Goal: Task Accomplishment & Management: Manage account settings

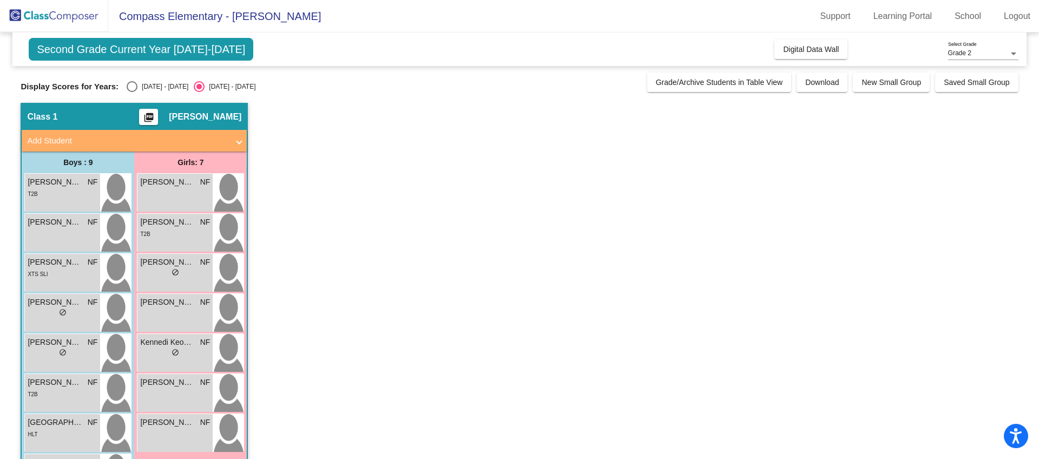
click at [130, 83] on div "Select an option" at bounding box center [132, 86] width 11 height 11
click at [131, 92] on input "[DATE] - [DATE]" at bounding box center [131, 92] width 1 height 1
radio input "true"
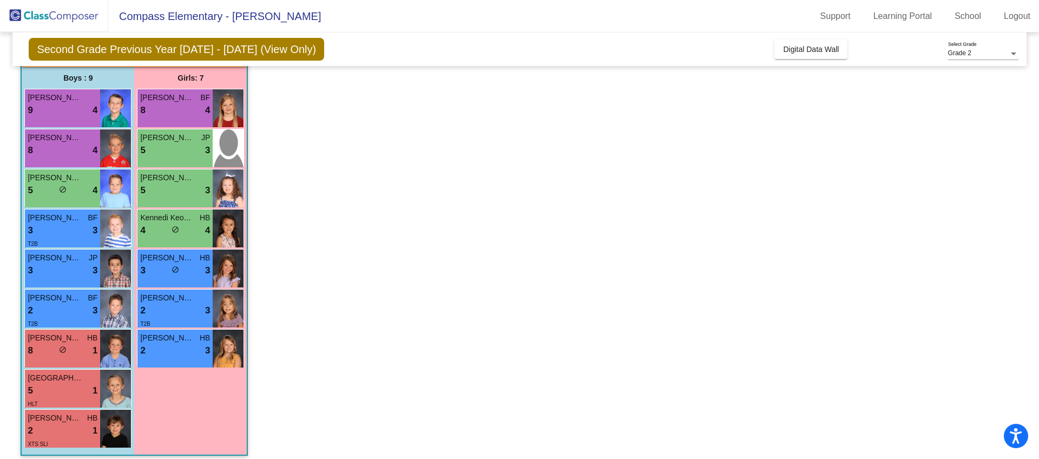
scroll to position [92, 0]
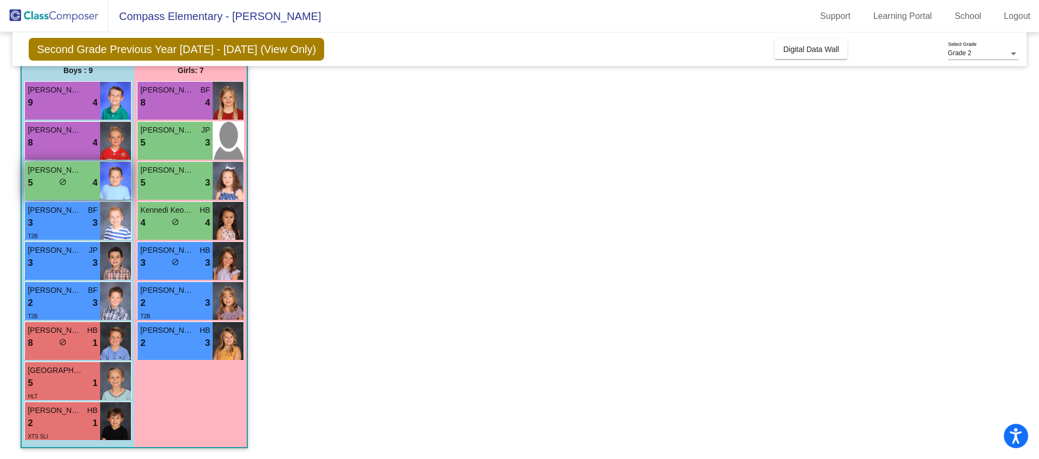
click at [64, 184] on span "do_not_disturb_alt" at bounding box center [63, 182] width 8 height 8
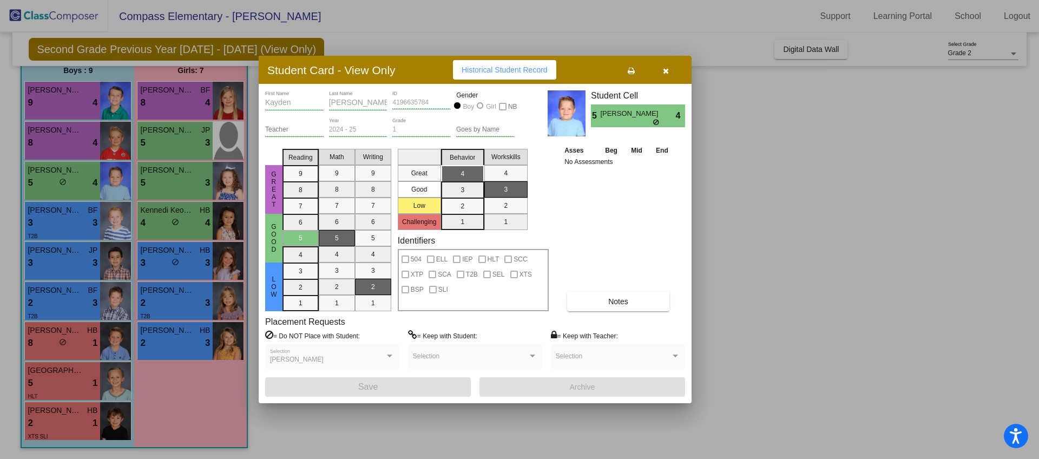
click at [665, 73] on icon "button" at bounding box center [666, 71] width 6 height 8
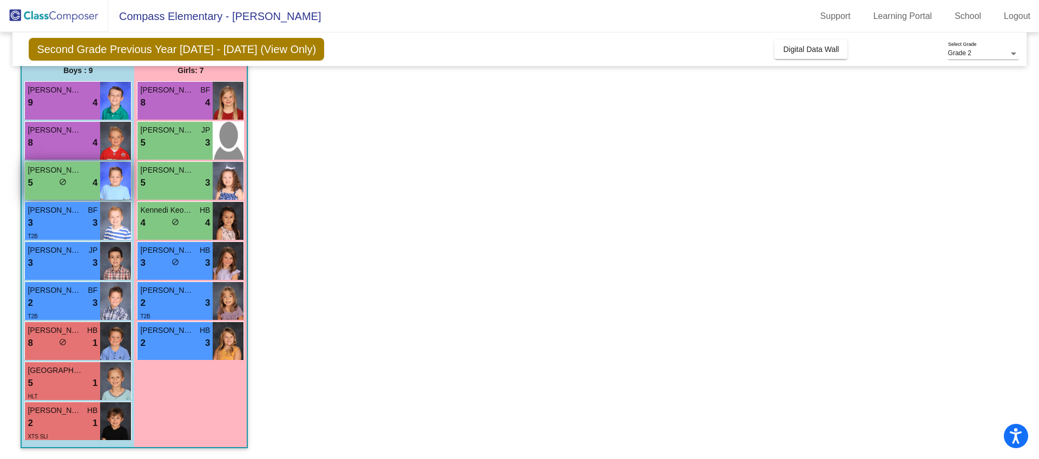
click at [55, 176] on div "5 lock do_not_disturb_alt 4" at bounding box center [63, 183] width 70 height 14
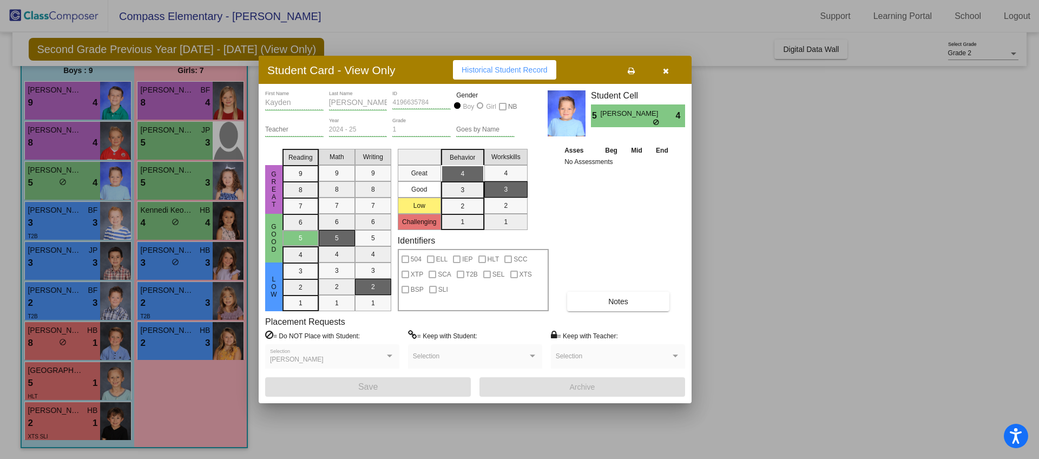
click at [665, 75] on button "button" at bounding box center [665, 69] width 35 height 19
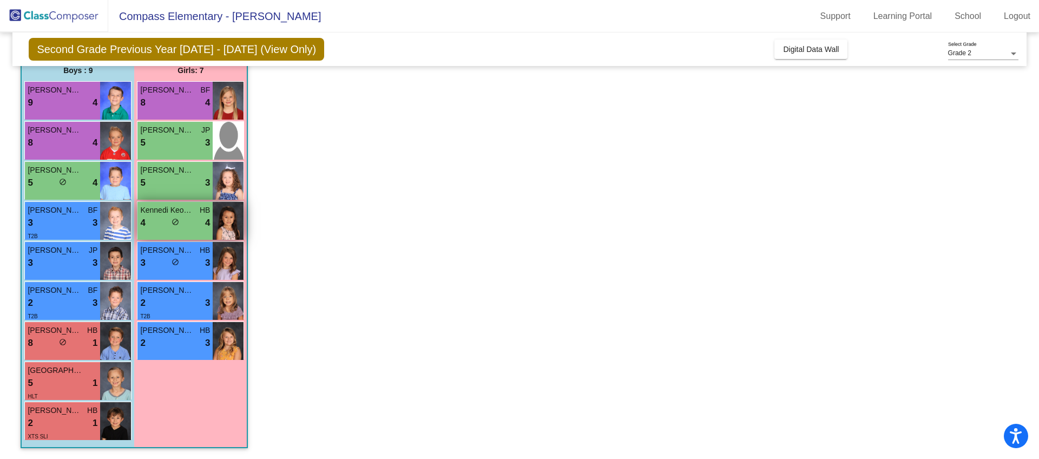
click at [175, 224] on span "do_not_disturb_alt" at bounding box center [175, 222] width 8 height 8
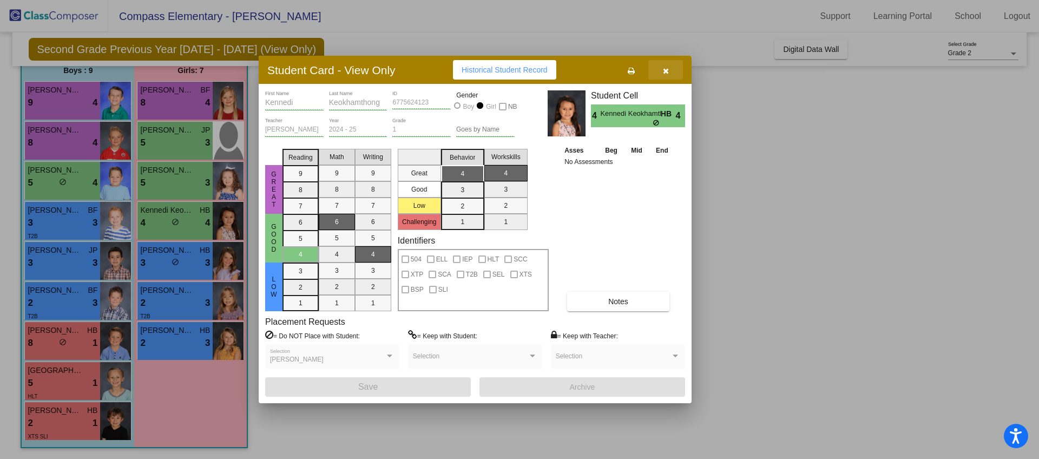
click at [674, 68] on button "button" at bounding box center [665, 69] width 35 height 19
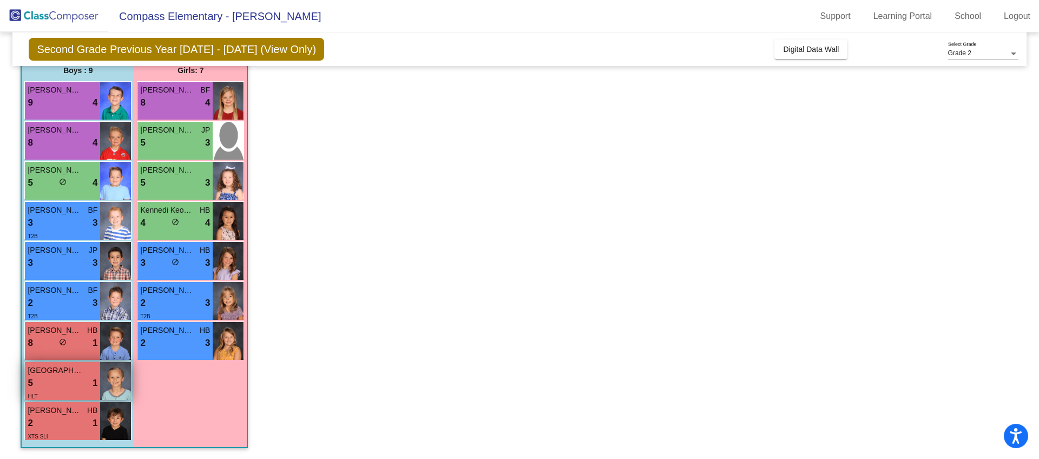
click at [62, 378] on div "5 lock do_not_disturb_alt 1" at bounding box center [63, 383] width 70 height 14
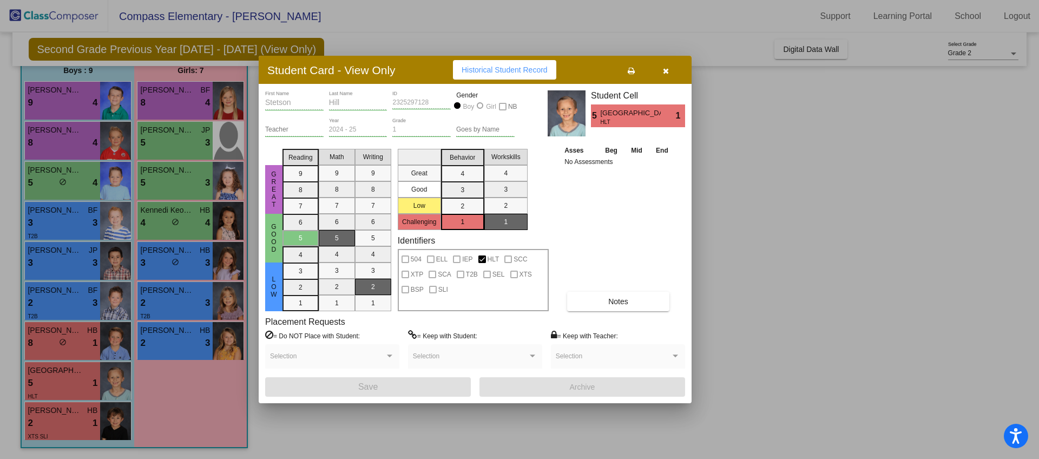
click at [464, 225] on mat-selection-list "Behavior 4 3 2 1" at bounding box center [462, 186] width 43 height 85
click at [668, 71] on icon "button" at bounding box center [666, 71] width 6 height 8
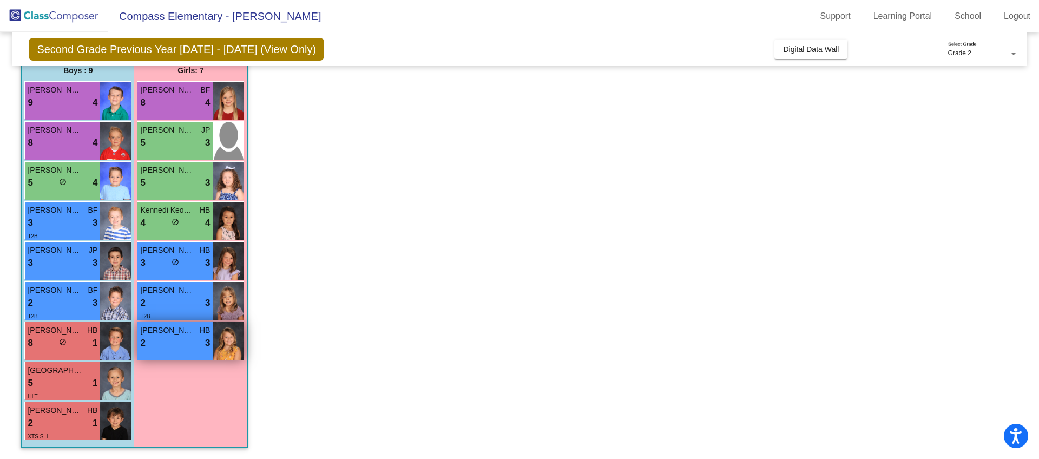
click at [189, 346] on div "2 lock do_not_disturb_alt 3" at bounding box center [175, 343] width 70 height 14
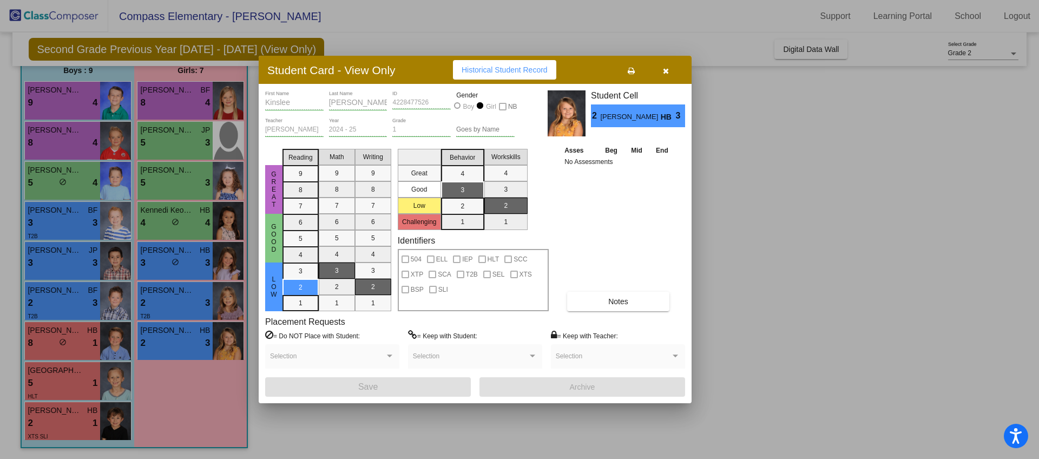
click at [663, 72] on icon "button" at bounding box center [666, 71] width 6 height 8
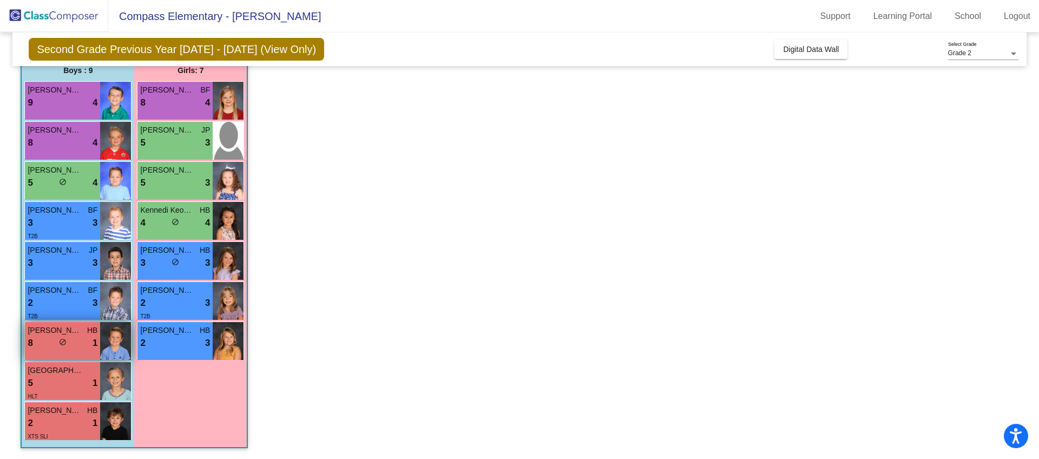
click at [64, 348] on div "lock do_not_disturb_alt" at bounding box center [63, 343] width 8 height 11
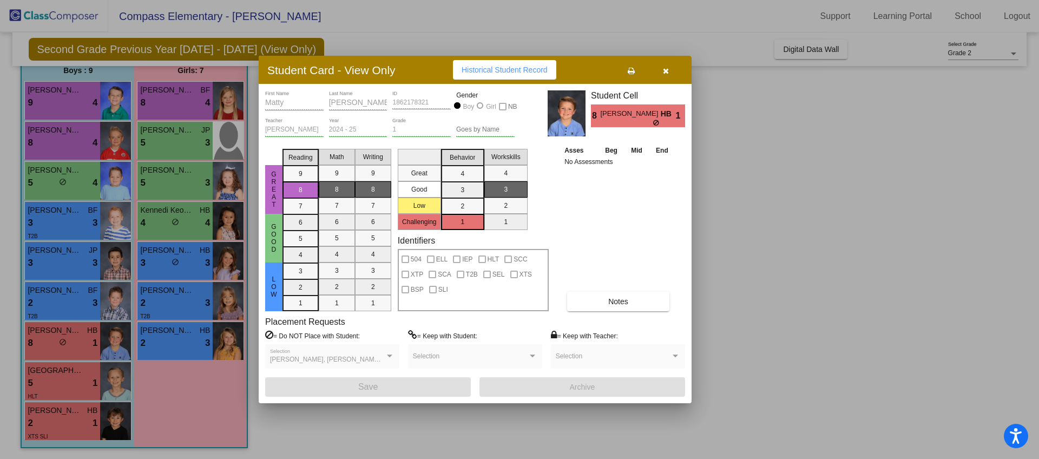
click at [361, 353] on div "[PERSON_NAME], [PERSON_NAME][MEDICAL_DATA] Selection" at bounding box center [332, 358] width 124 height 19
click at [383, 356] on div "[PERSON_NAME], [PERSON_NAME][MEDICAL_DATA]" at bounding box center [327, 360] width 115 height 8
click at [398, 355] on div "[PERSON_NAME], [PERSON_NAME][MEDICAL_DATA] Selection" at bounding box center [332, 356] width 134 height 24
click at [667, 74] on icon "button" at bounding box center [666, 71] width 6 height 8
